Goal: Task Accomplishment & Management: Use online tool/utility

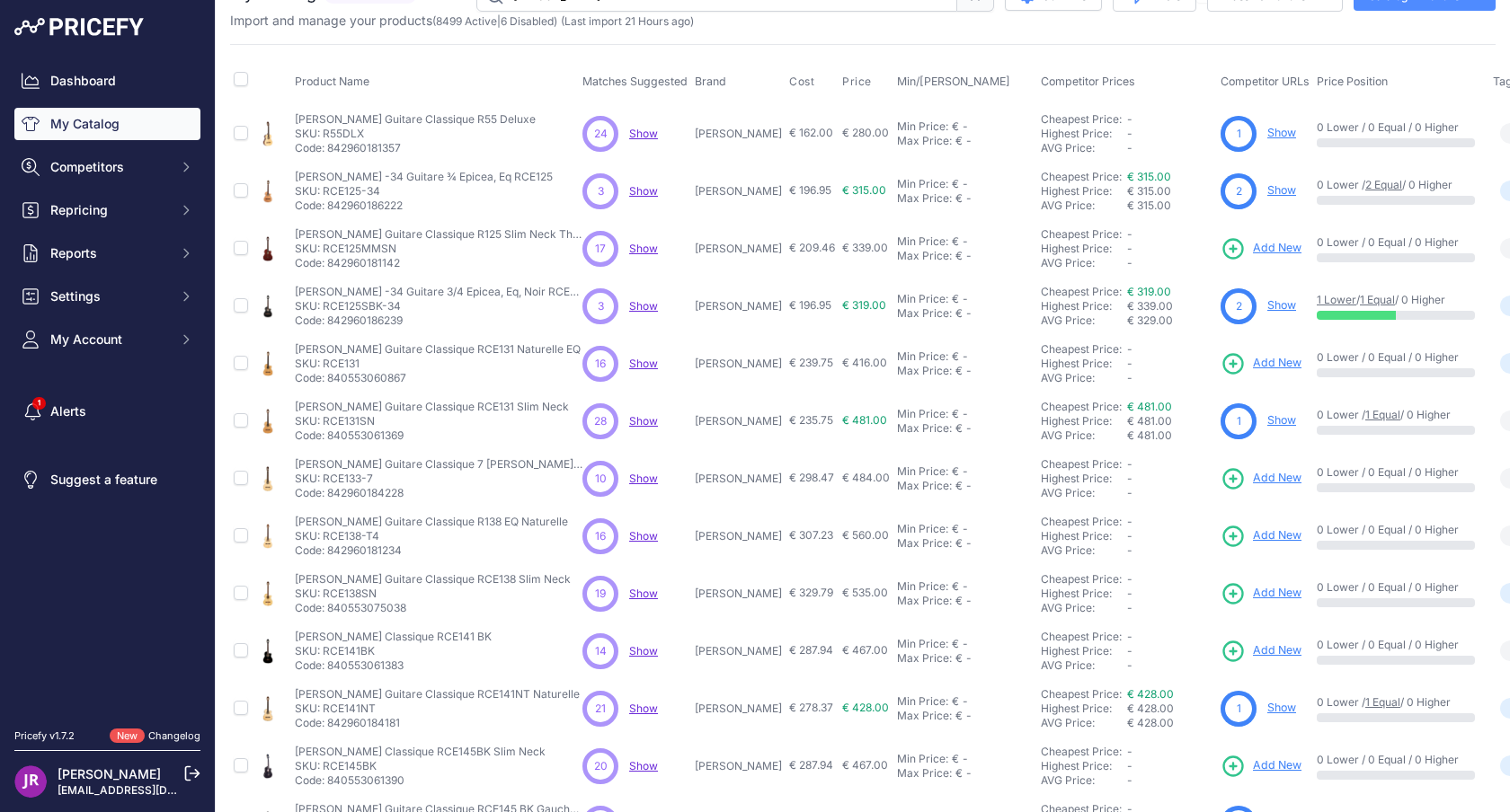
scroll to position [36, 0]
click at [341, 248] on p "SKU: RCE125MMSN" at bounding box center [439, 249] width 287 height 14
copy p "RCE125MMSN"
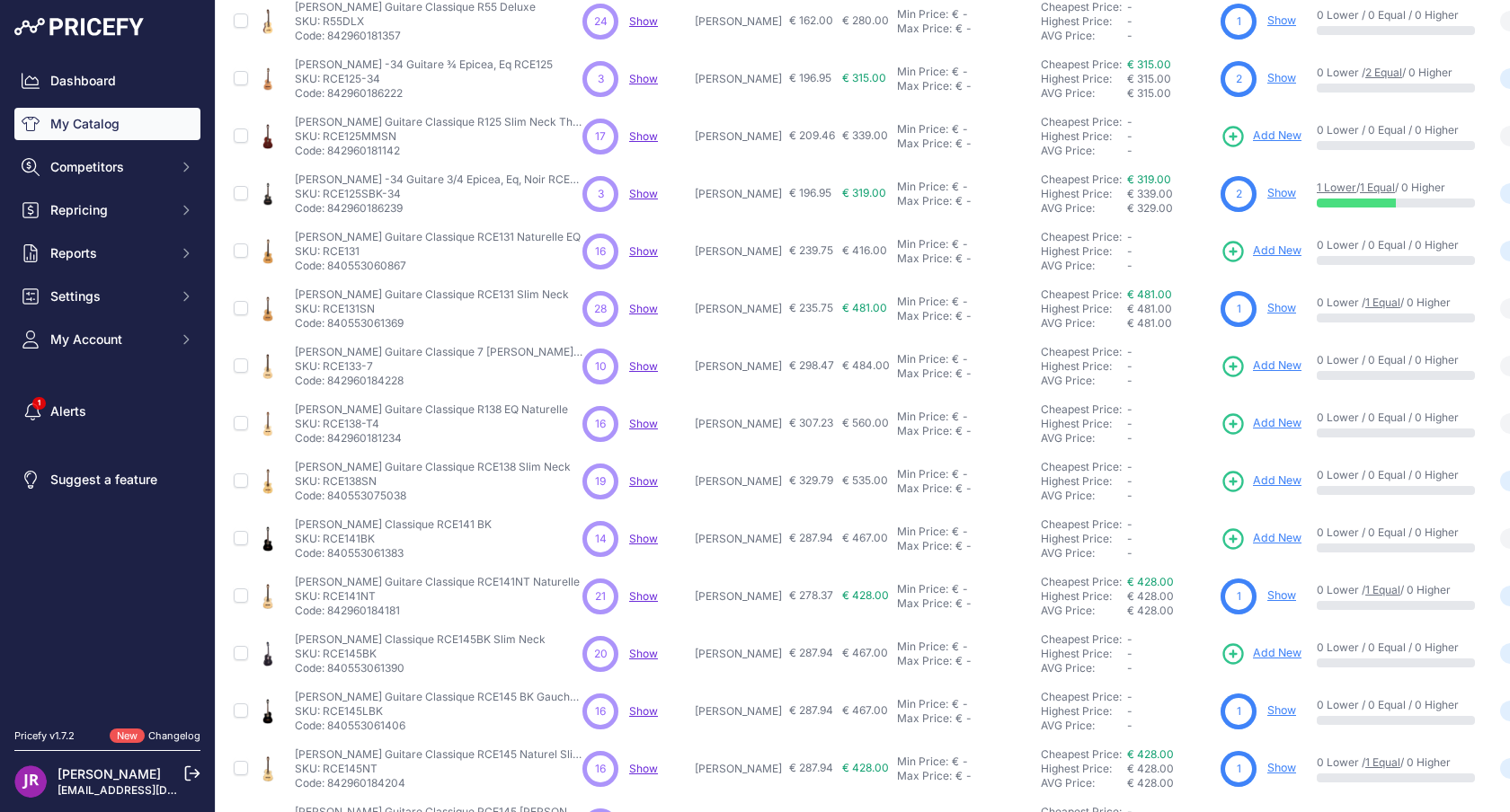
scroll to position [152, 0]
click at [335, 368] on p "SKU: RCE133-7" at bounding box center [439, 363] width 287 height 14
copy p "RCE133"
click at [335, 422] on p "SKU: RCE138-T4" at bounding box center [431, 421] width 273 height 14
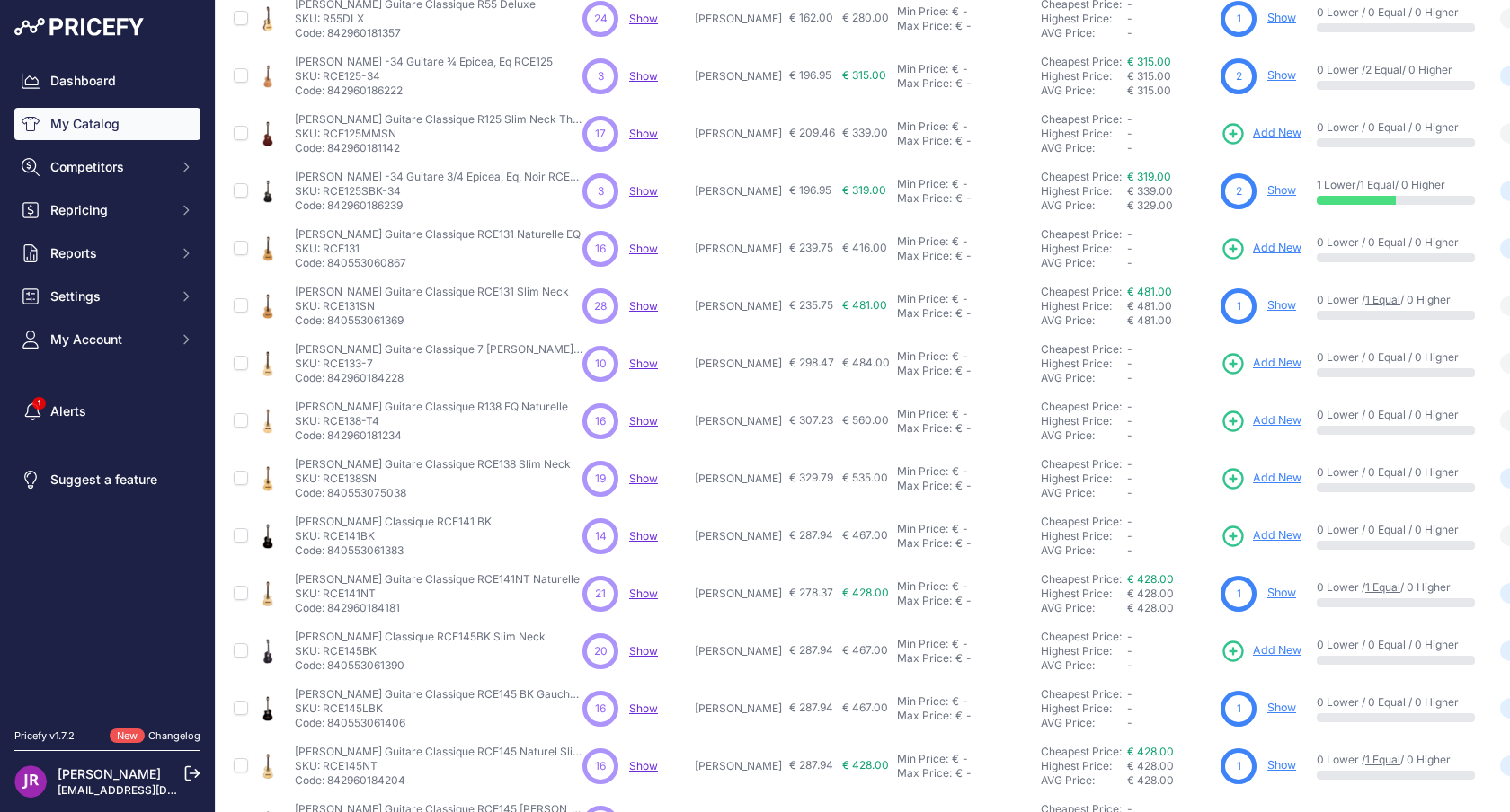
click at [335, 422] on p "SKU: RCE138-T4" at bounding box center [431, 421] width 273 height 14
copy p "RCE138"
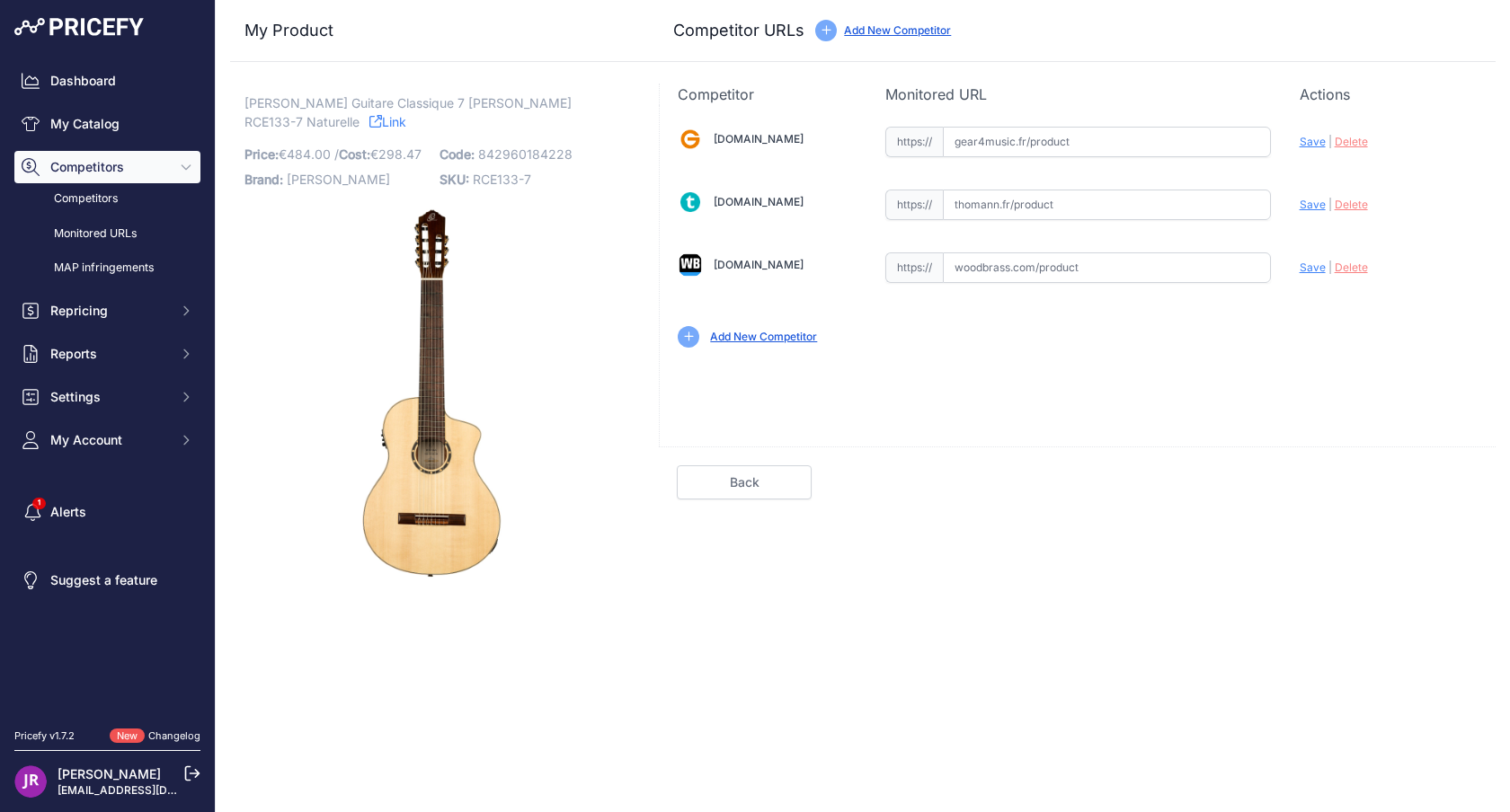
click at [1168, 279] on input "text" at bounding box center [1106, 268] width 328 height 31
paste input "https://www.woodbrass.com/classiques-electro-ortega-guitare-7c-rce133-7-epicea-…"
click at [1315, 273] on span "Save" at bounding box center [1313, 268] width 26 height 13
type input "https://www.woodbrass.com/classiques-electro-ortega-guitare-7c-rce133-7-epicea-…"
click at [1454, 492] on link "Done" at bounding box center [1410, 483] width 135 height 34
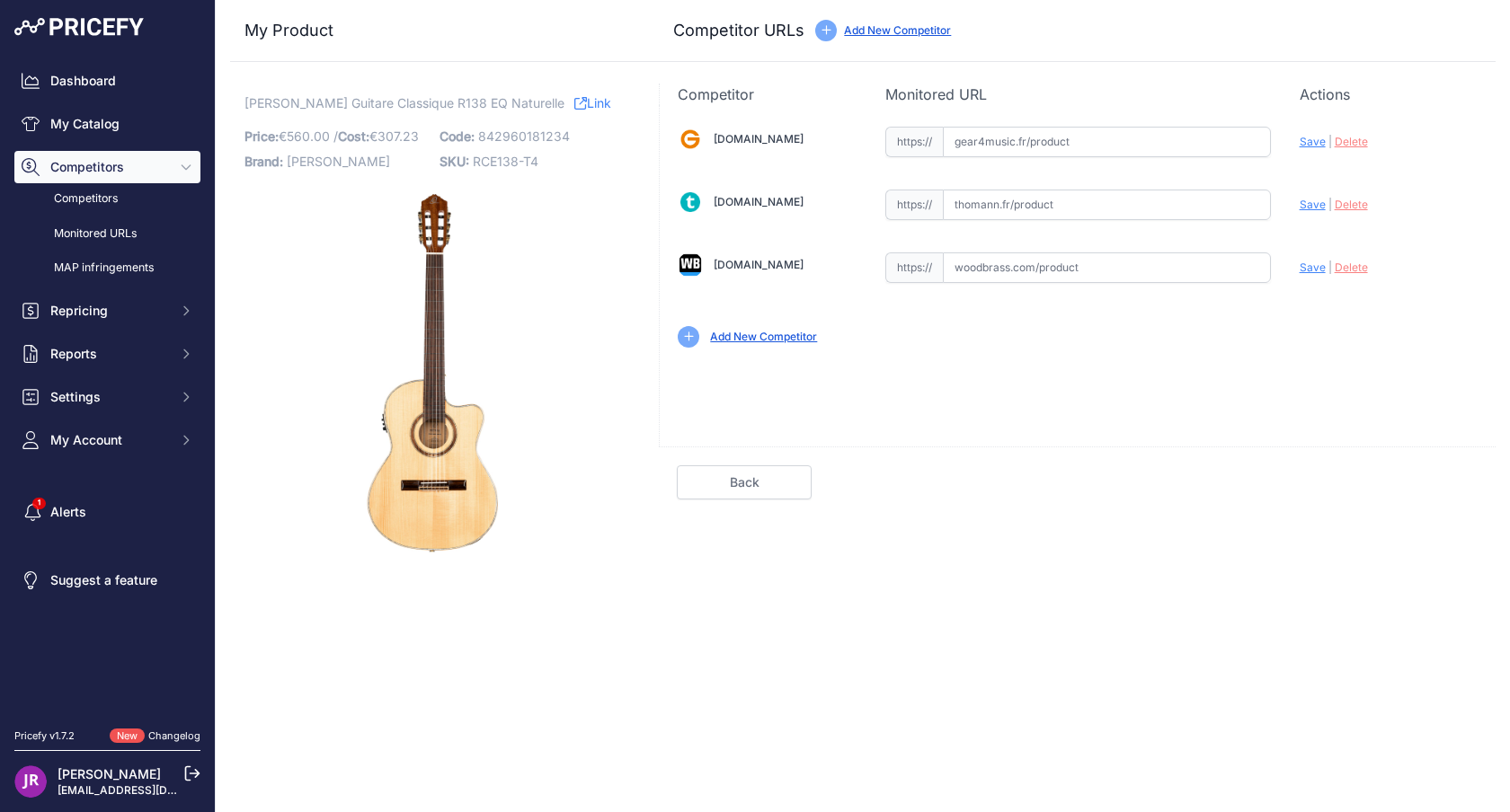
click at [1055, 205] on input "text" at bounding box center [1106, 205] width 328 height 31
paste input "[URL][DOMAIN_NAME]"
click at [1312, 206] on span "Save" at bounding box center [1313, 205] width 26 height 13
type input "https://www.thomann.fr/ortega_rce138_t4.htm?prirule_jdsnikfkfjsd=9365"
click at [1411, 483] on link "Done" at bounding box center [1410, 483] width 135 height 34
